Goal: Transaction & Acquisition: Purchase product/service

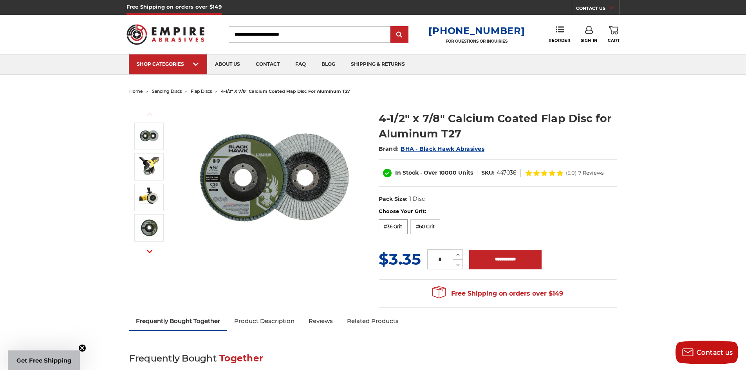
click at [402, 227] on label "#36 Grit" at bounding box center [393, 226] width 29 height 15
click at [511, 211] on label "Choose Your Grit:" at bounding box center [498, 212] width 238 height 8
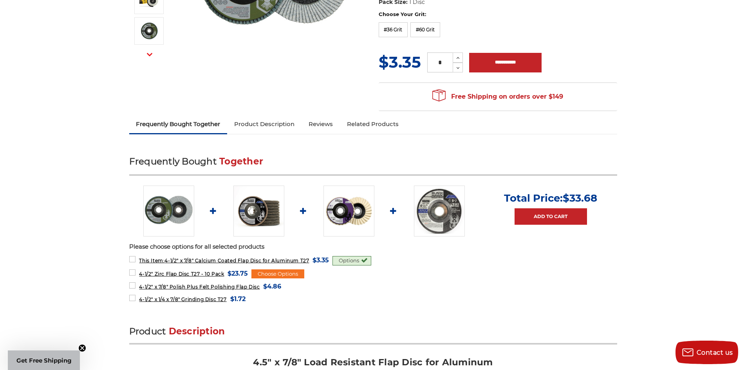
scroll to position [235, 0]
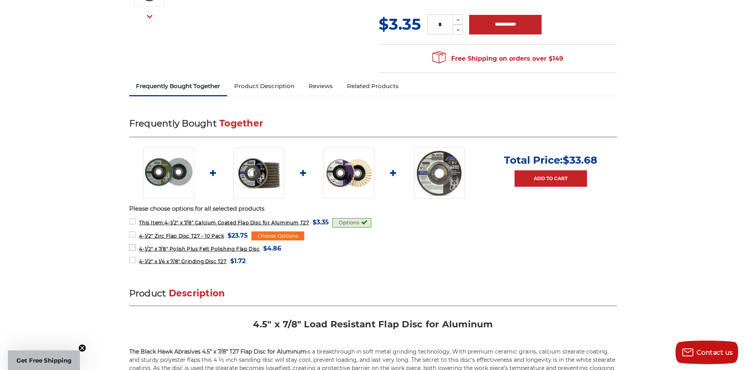
click at [207, 248] on span "4-1/2" x 7/8" Polish Plus Felt Polishing Flap Disc" at bounding box center [199, 249] width 121 height 6
click at [429, 251] on form "4-1/2" x 7/8" Polish Plus Felt Polishing Flap Disc MSRP: Was: Now: $4.86 (You s…" at bounding box center [373, 248] width 488 height 10
click at [345, 222] on div "Options" at bounding box center [351, 222] width 39 height 9
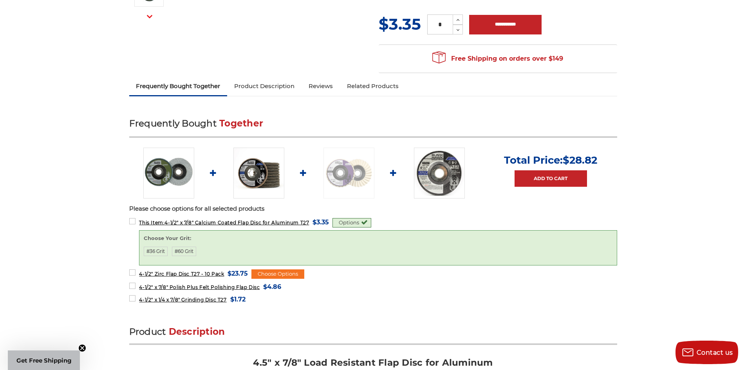
click at [346, 222] on div "Options" at bounding box center [351, 222] width 39 height 9
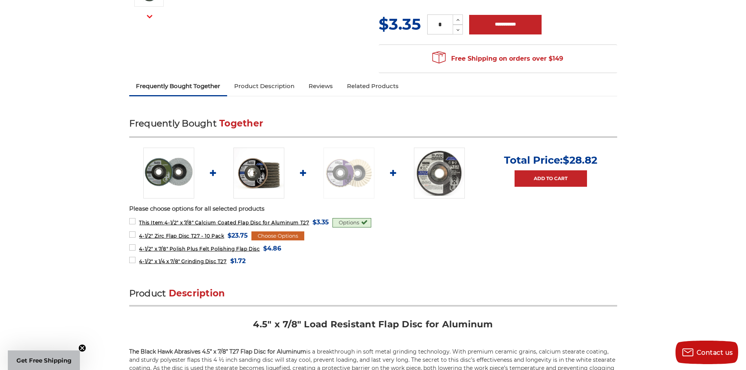
click at [295, 234] on div "Choose Options" at bounding box center [277, 235] width 53 height 9
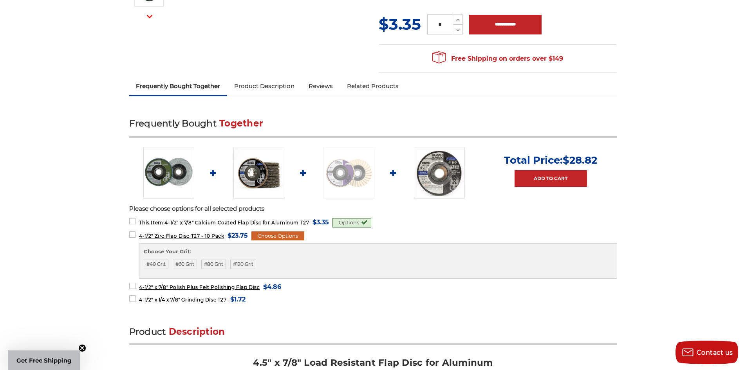
click at [295, 234] on div "Choose Options" at bounding box center [277, 235] width 53 height 9
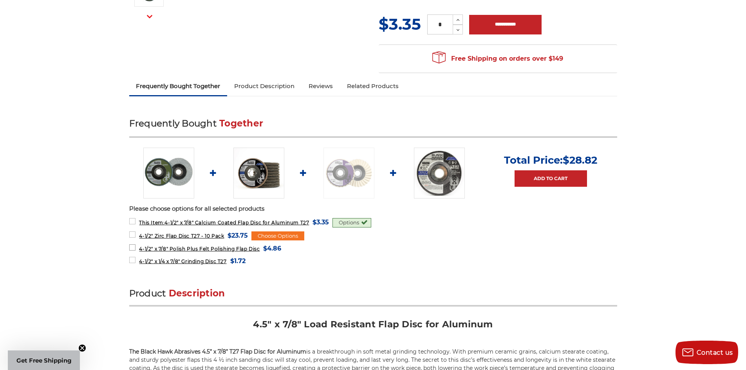
click at [255, 249] on span "4-1/2" x 7/8" Polish Plus Felt Polishing Flap Disc" at bounding box center [199, 249] width 121 height 6
click at [200, 262] on span "4-1/2" x 1/4 x 7/8" Grinding Disc T27" at bounding box center [182, 261] width 87 height 6
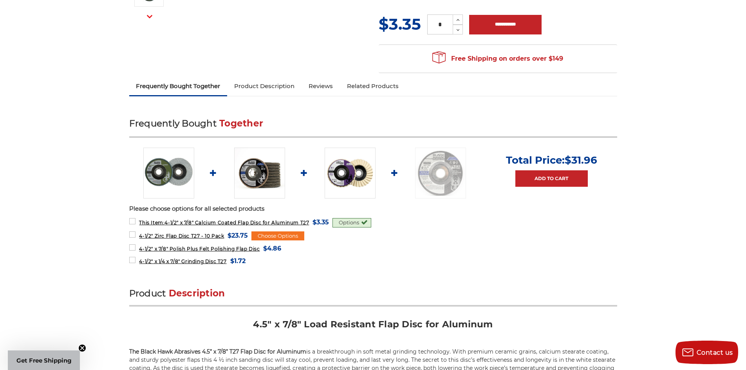
click at [492, 289] on h2 "Product Description" at bounding box center [373, 296] width 488 height 19
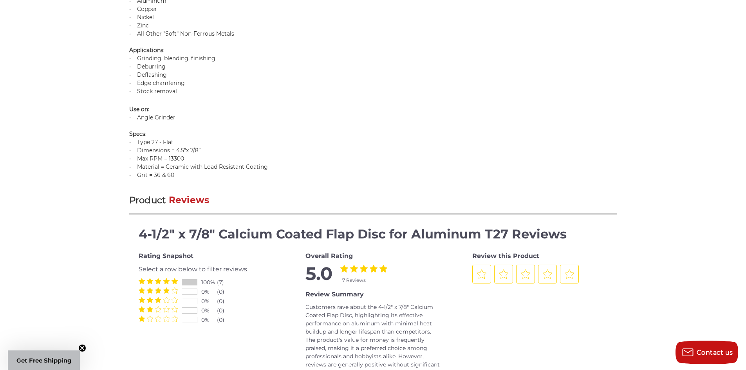
scroll to position [822, 0]
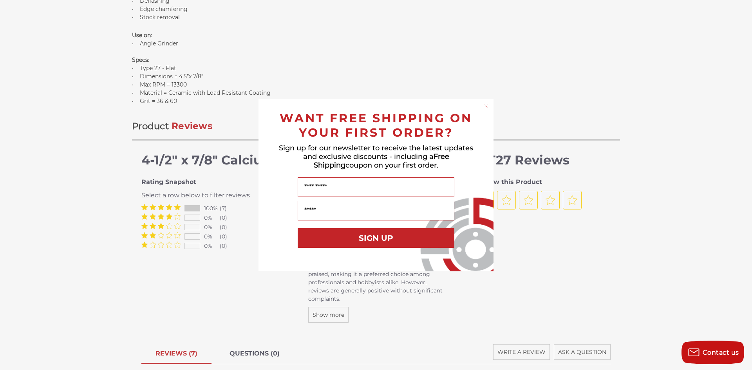
click at [485, 106] on circle "Close dialog" at bounding box center [486, 105] width 7 height 7
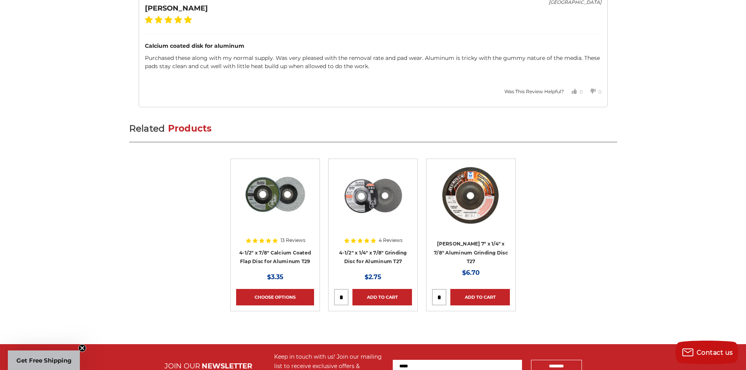
scroll to position [1958, 0]
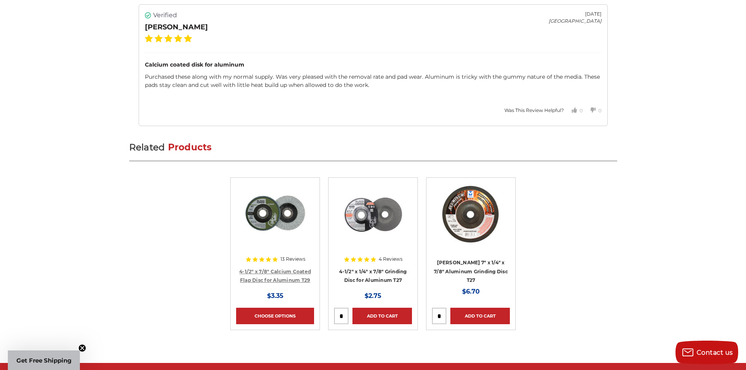
click at [276, 280] on link "4-1/2" x 7/8" Calcium Coated Flap Disc for Aluminum T29" at bounding box center [275, 276] width 72 height 15
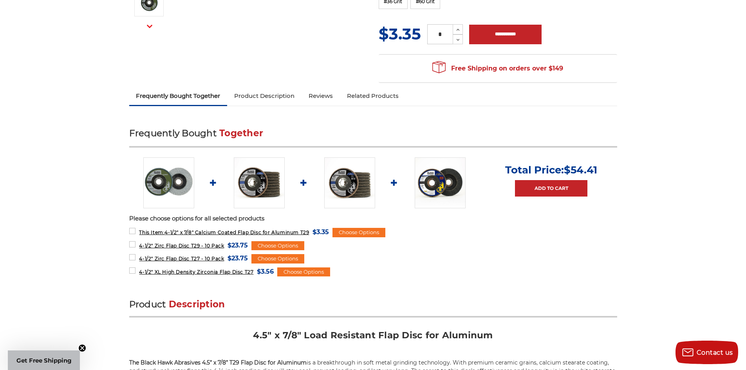
scroll to position [235, 0]
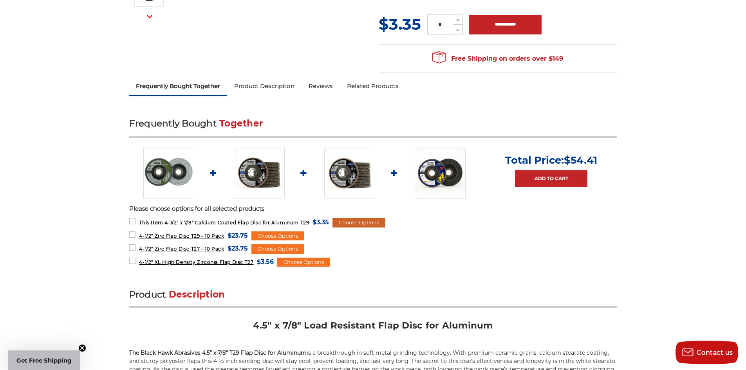
click at [365, 223] on div "Choose Options" at bounding box center [358, 222] width 53 height 9
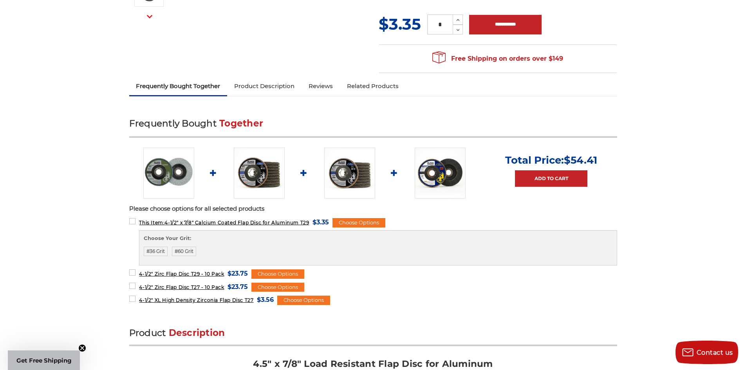
click at [285, 268] on form "4-1/2" Zirc Flap Disc T29 - 10 Pack MSRP: Was: Now: $23.75 (You save ) Choose O…" at bounding box center [373, 273] width 488 height 11
click at [285, 273] on div "Choose Options" at bounding box center [277, 273] width 53 height 9
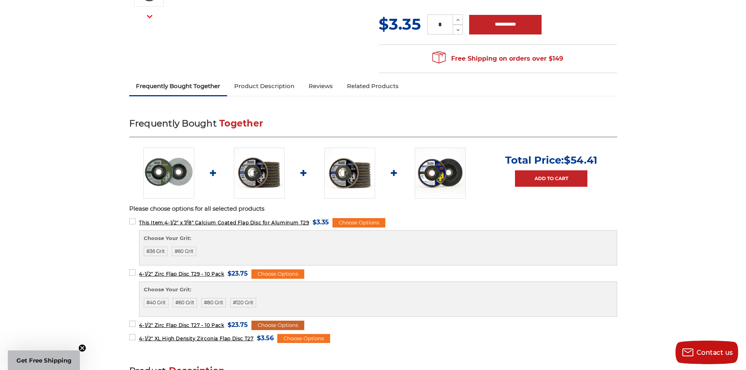
click at [283, 325] on div "Choose Options" at bounding box center [277, 325] width 53 height 9
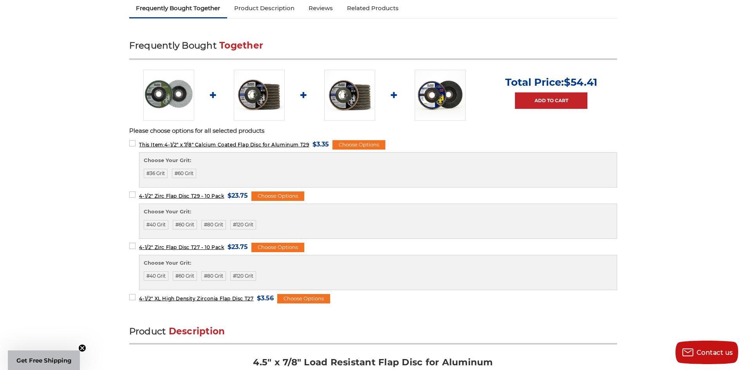
scroll to position [313, 0]
click at [314, 298] on div "Choose Options" at bounding box center [303, 298] width 53 height 9
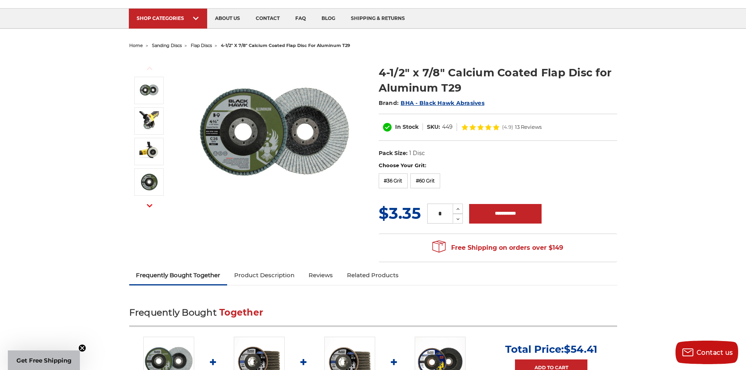
scroll to position [0, 0]
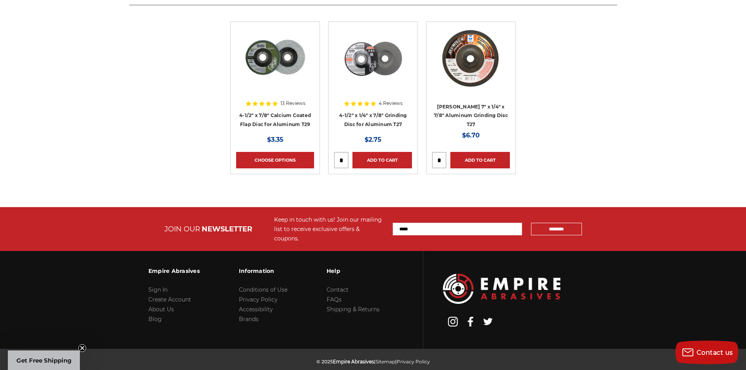
scroll to position [2128, 0]
